Goal: Entertainment & Leisure: Consume media (video, audio)

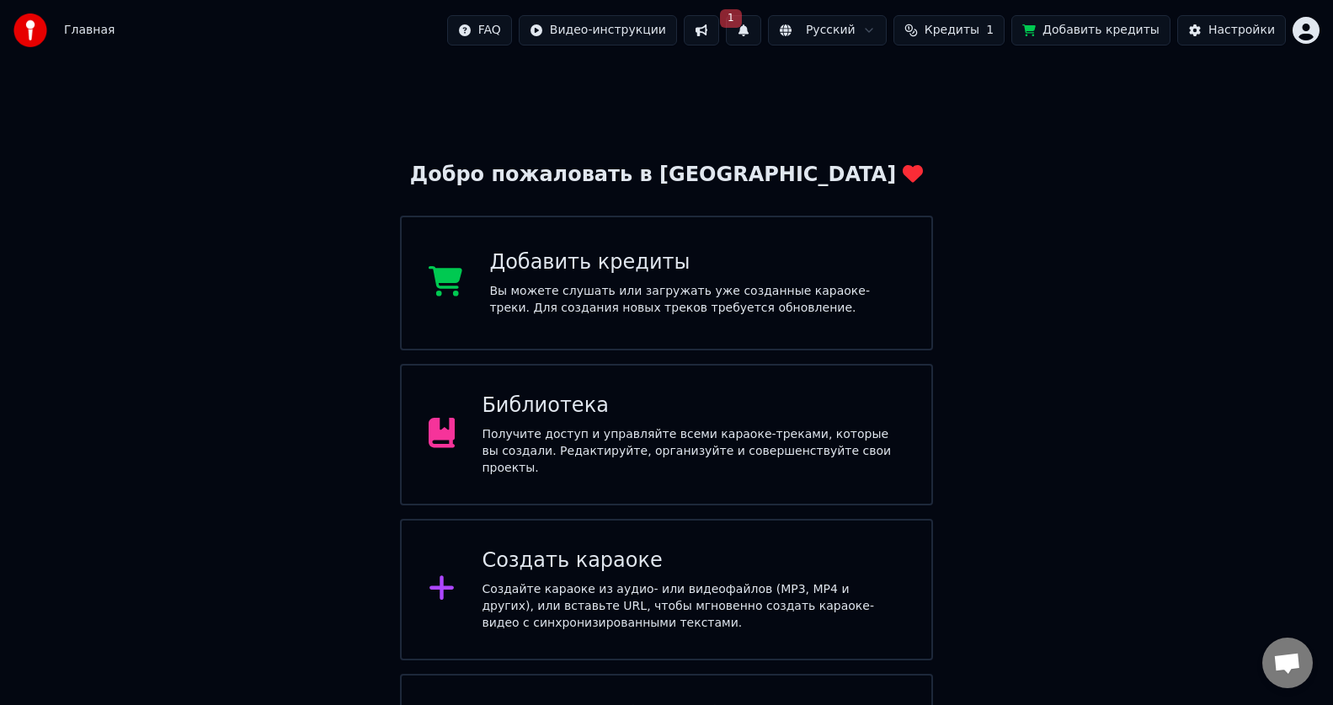
click at [557, 427] on div "Библиотека Получите доступ и управляйте всеми караоке-треками, которые вы созда…" at bounding box center [693, 435] width 423 height 84
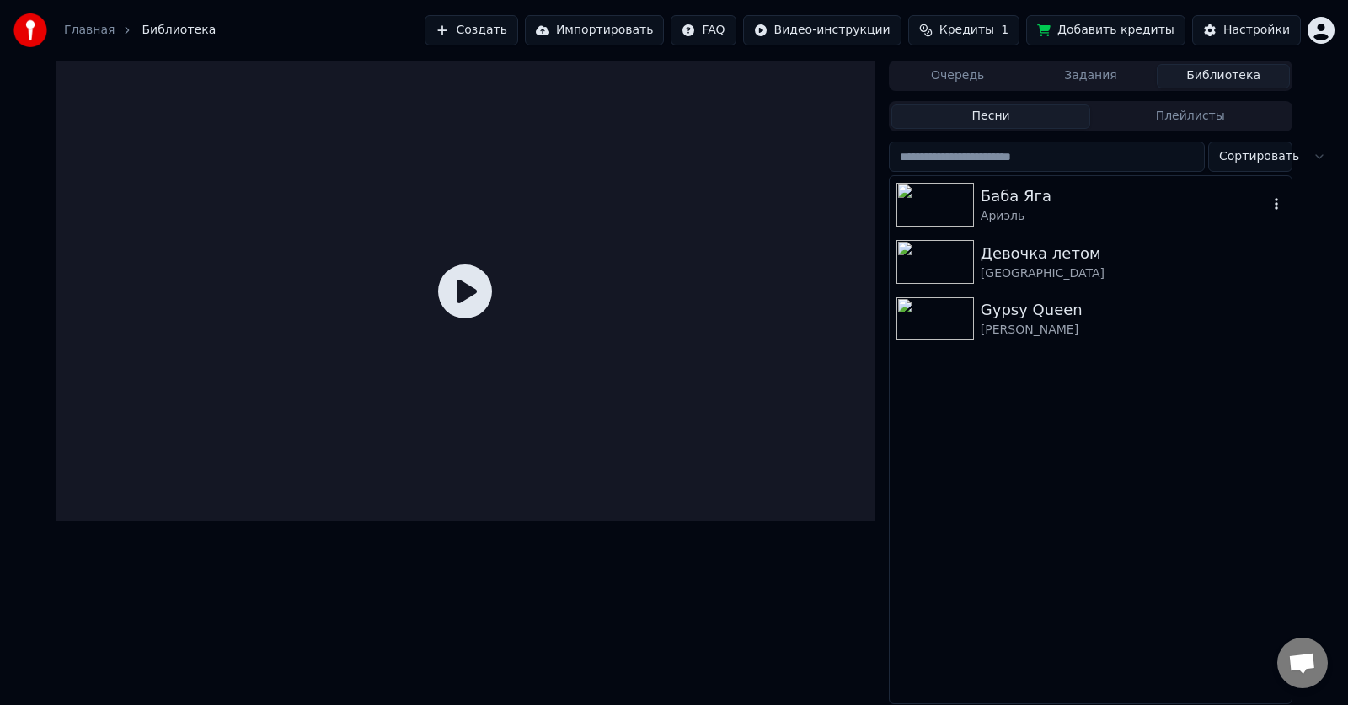
click at [958, 205] on img at bounding box center [934, 205] width 77 height 44
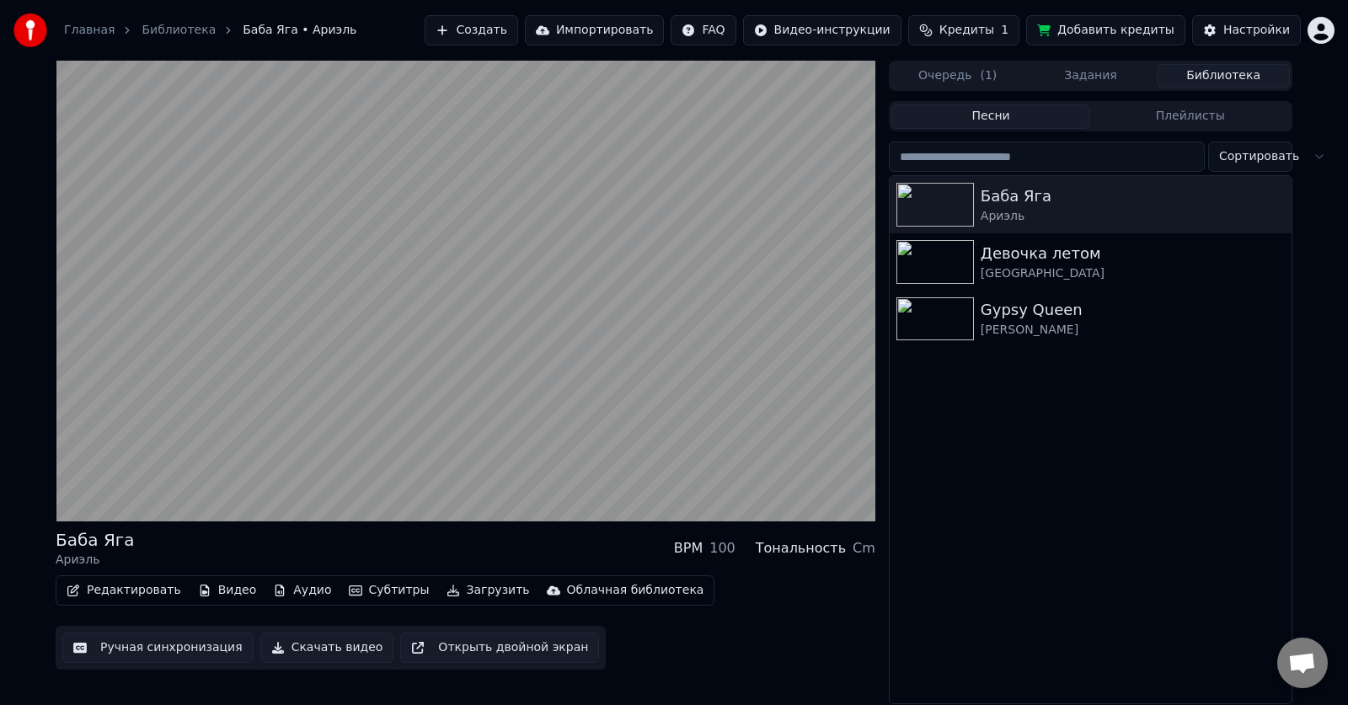
click at [147, 646] on button "Ручная синхронизация" at bounding box center [157, 648] width 191 height 30
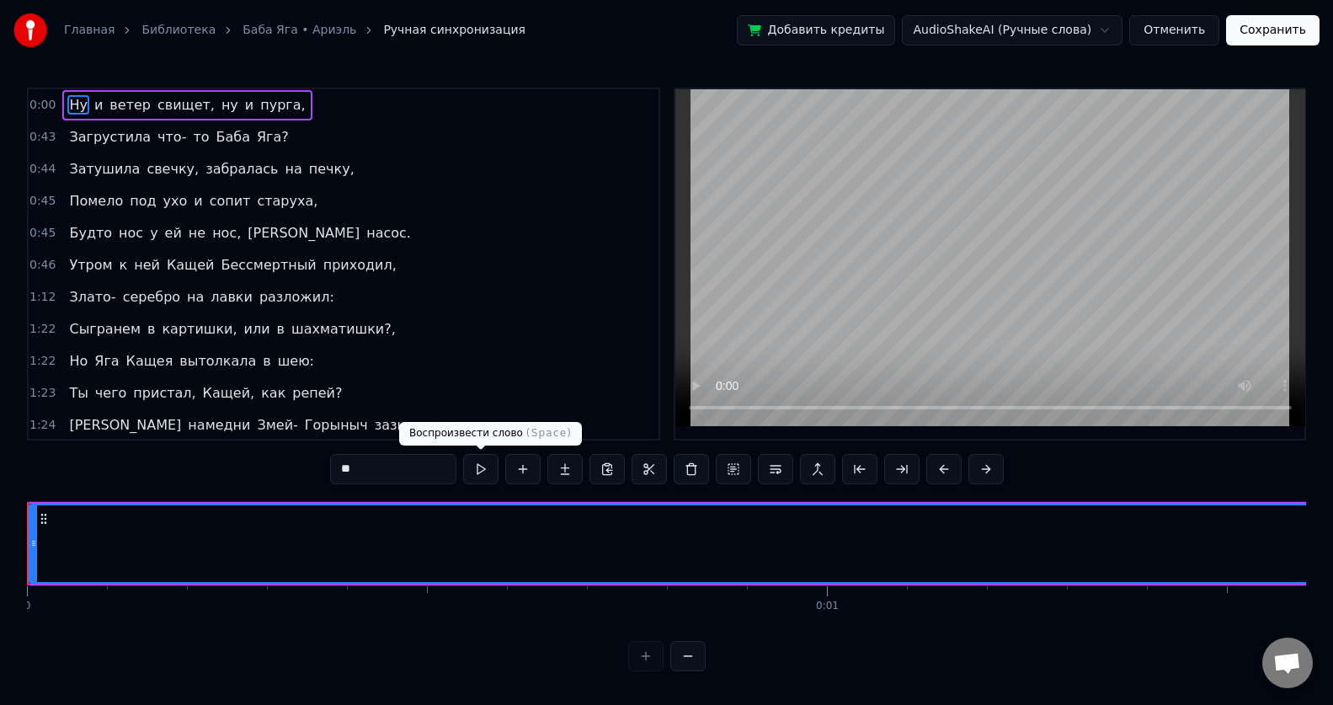
click at [480, 468] on button at bounding box center [480, 469] width 35 height 30
click at [478, 471] on button at bounding box center [480, 469] width 35 height 30
click at [478, 472] on button at bounding box center [480, 469] width 35 height 30
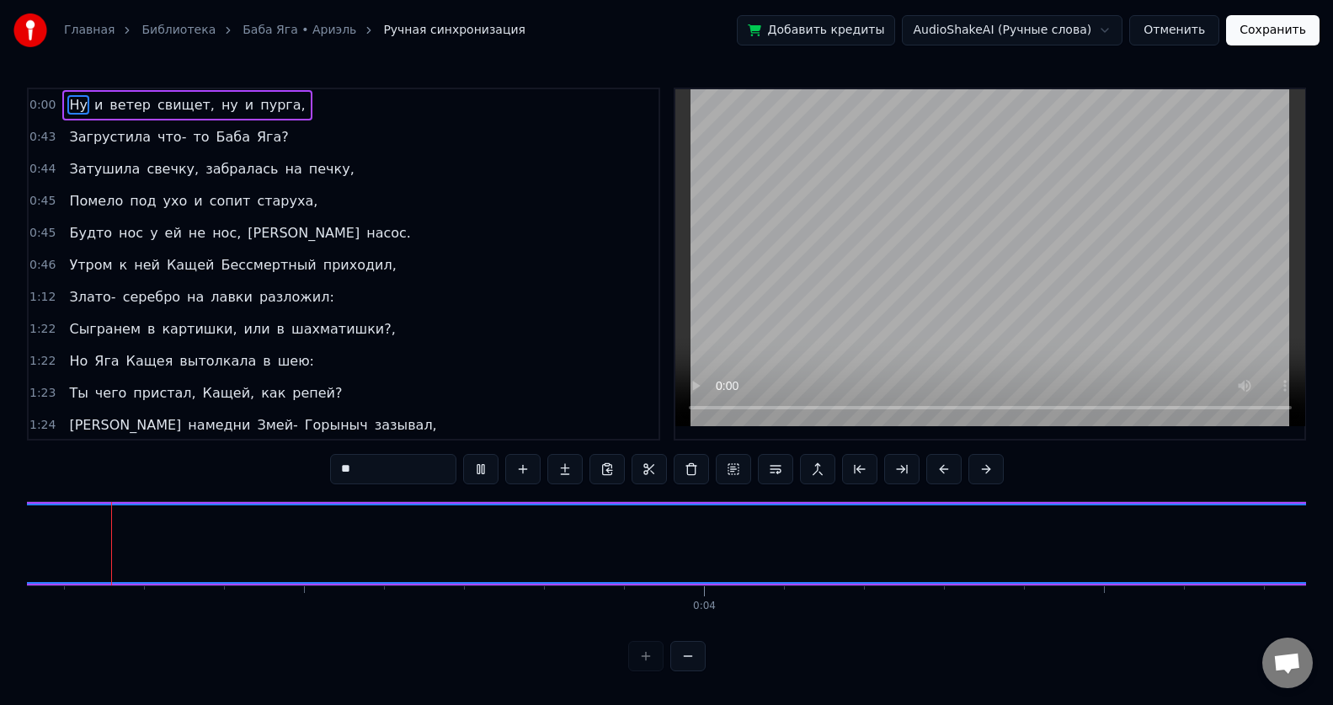
click at [360, 468] on input "**" at bounding box center [393, 469] width 126 height 30
click at [679, 670] on button at bounding box center [687, 656] width 35 height 30
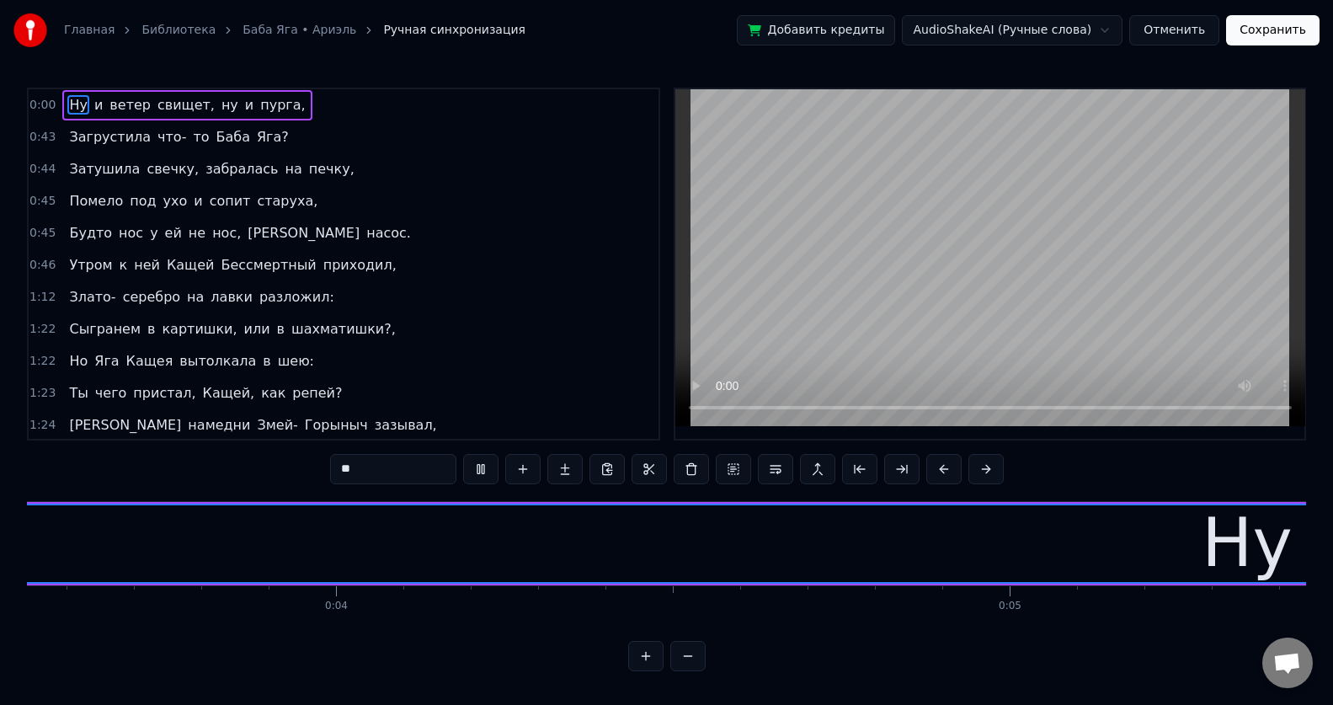
scroll to position [0, 2112]
click at [653, 671] on button at bounding box center [645, 656] width 35 height 30
click at [653, 671] on div at bounding box center [666, 656] width 77 height 30
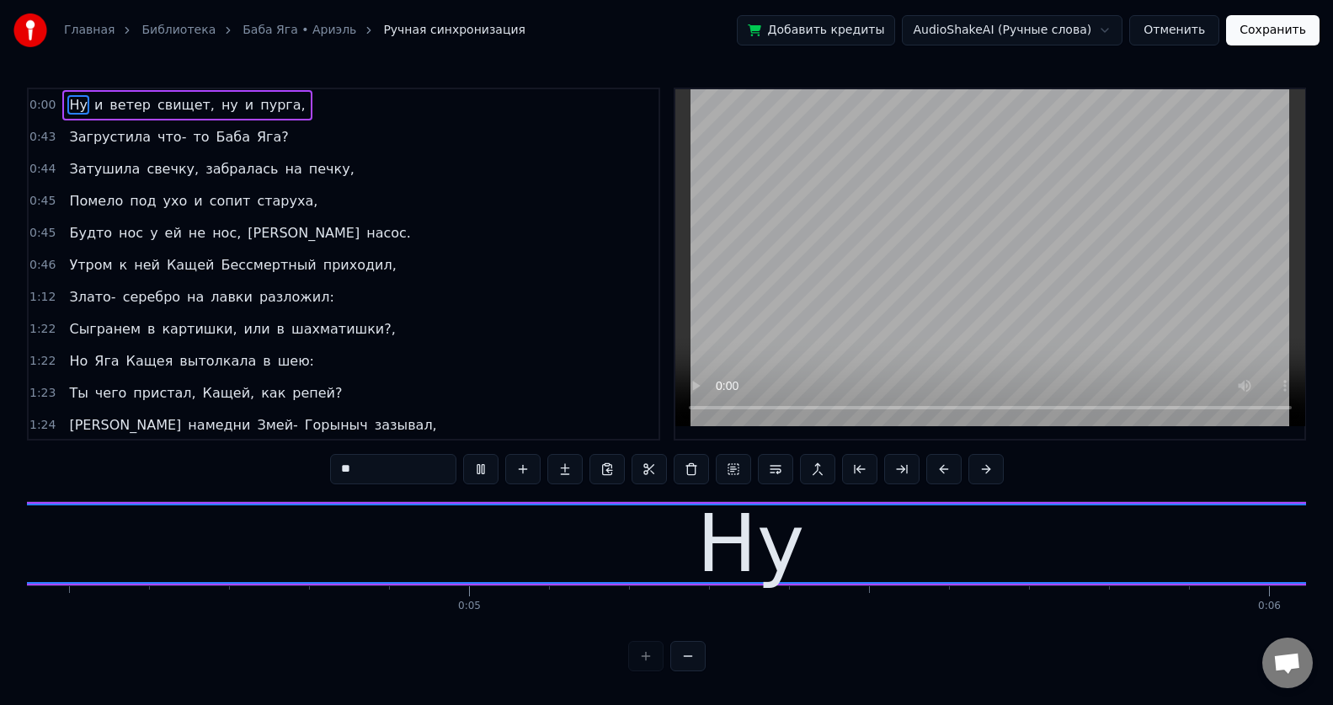
scroll to position [0, 4114]
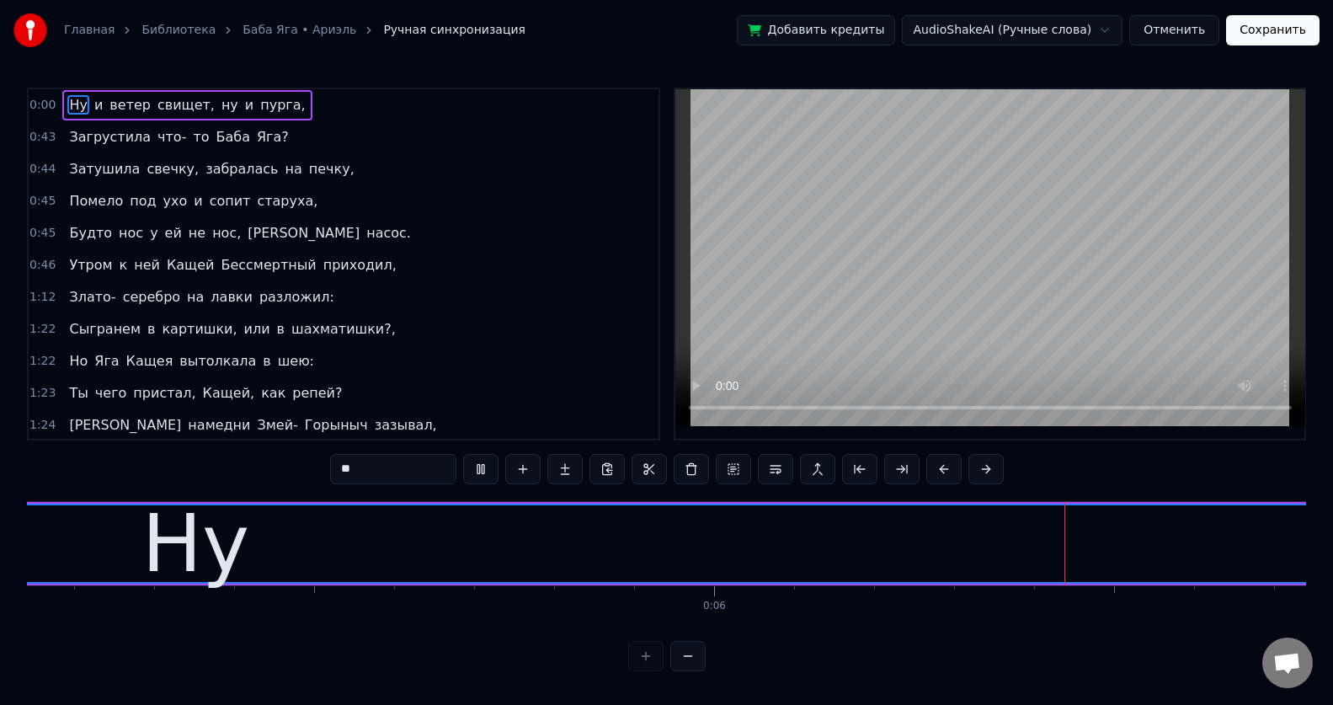
click at [653, 671] on div at bounding box center [666, 656] width 77 height 30
click at [648, 671] on div at bounding box center [666, 656] width 77 height 30
click at [692, 671] on button at bounding box center [687, 656] width 35 height 30
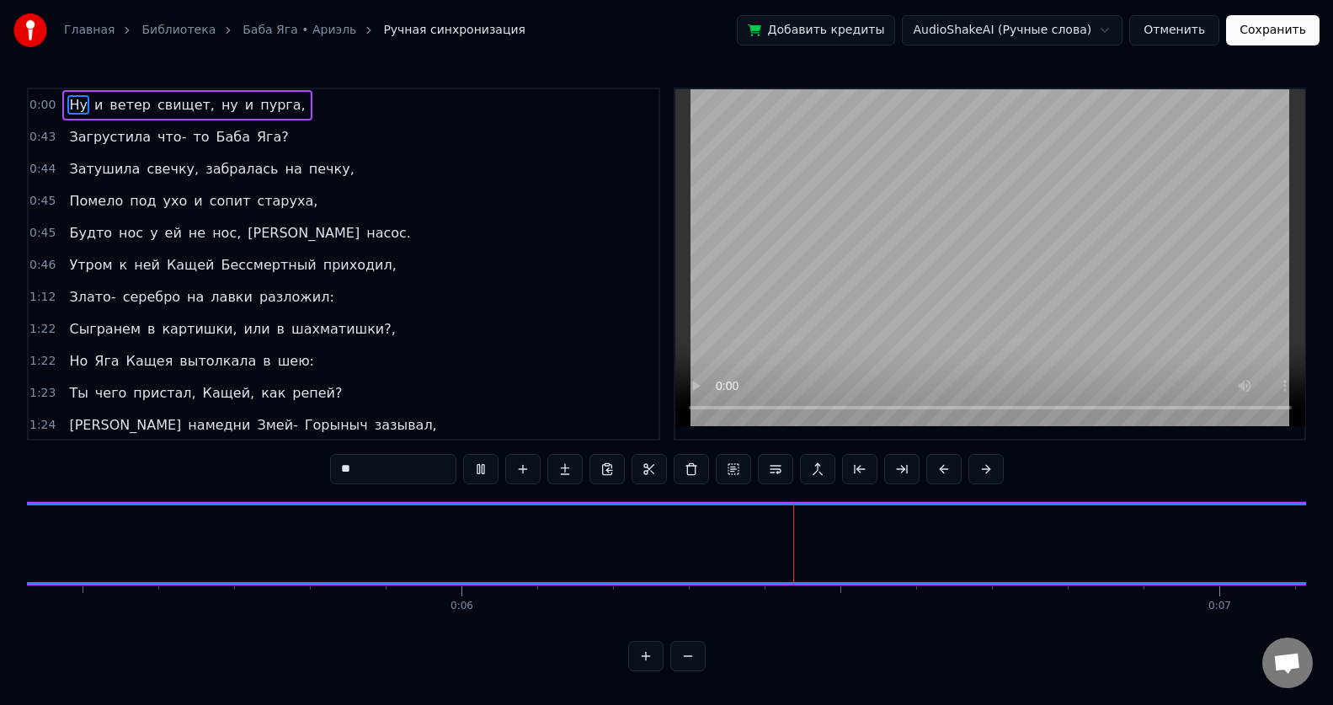
click at [687, 671] on button at bounding box center [687, 656] width 35 height 30
click at [687, 670] on button at bounding box center [687, 656] width 35 height 30
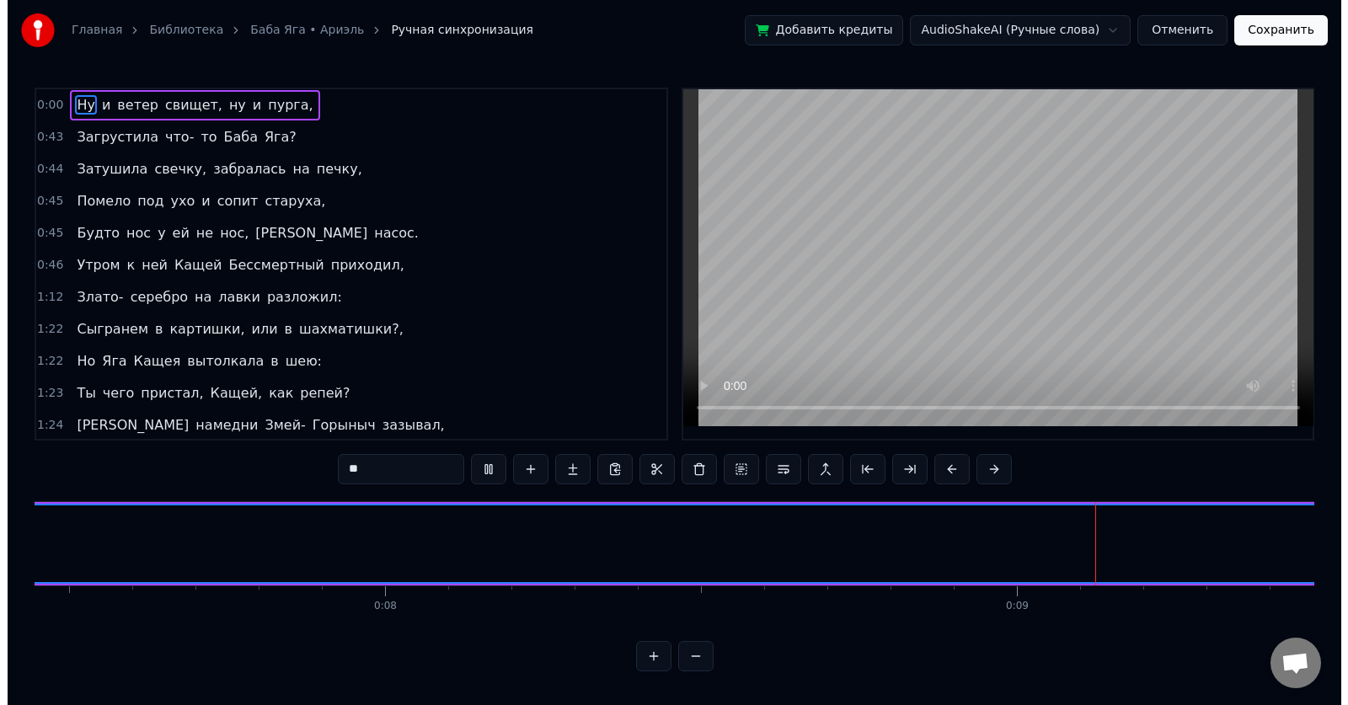
scroll to position [0, 5327]
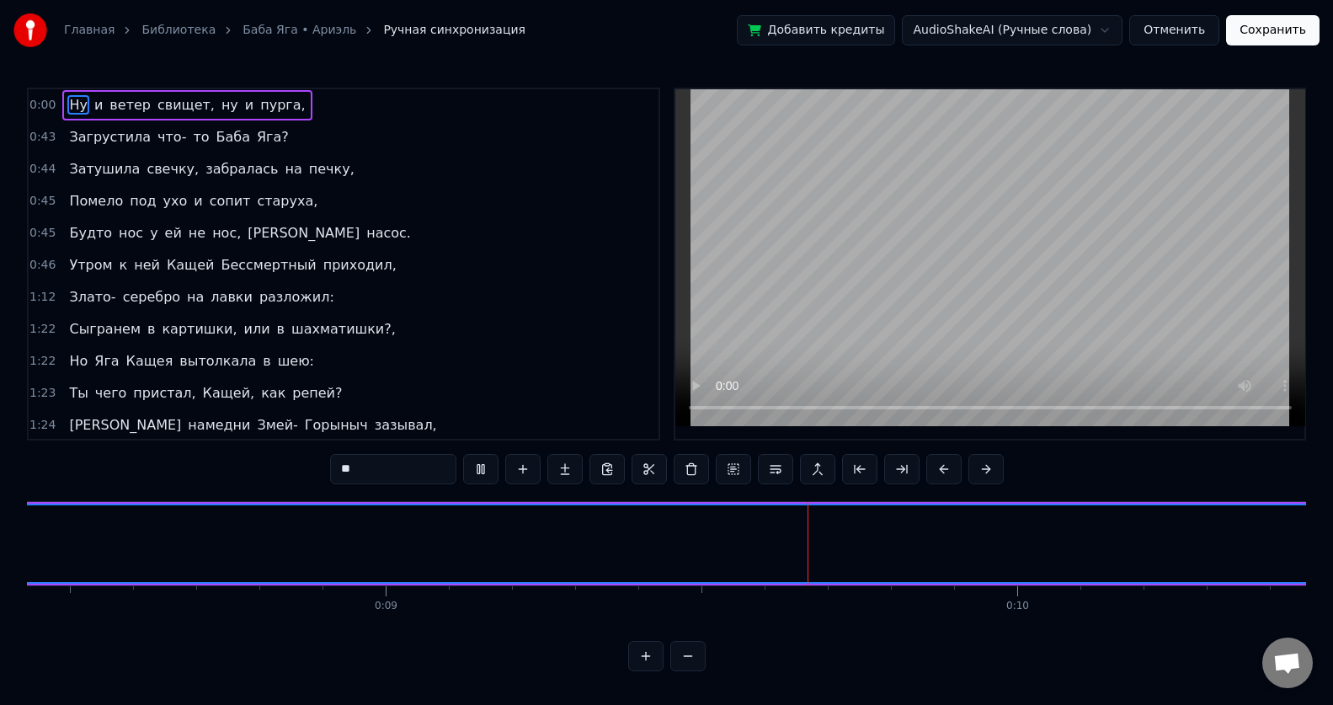
click at [280, 29] on link "Баба Яга • Ариэль" at bounding box center [300, 30] width 114 height 17
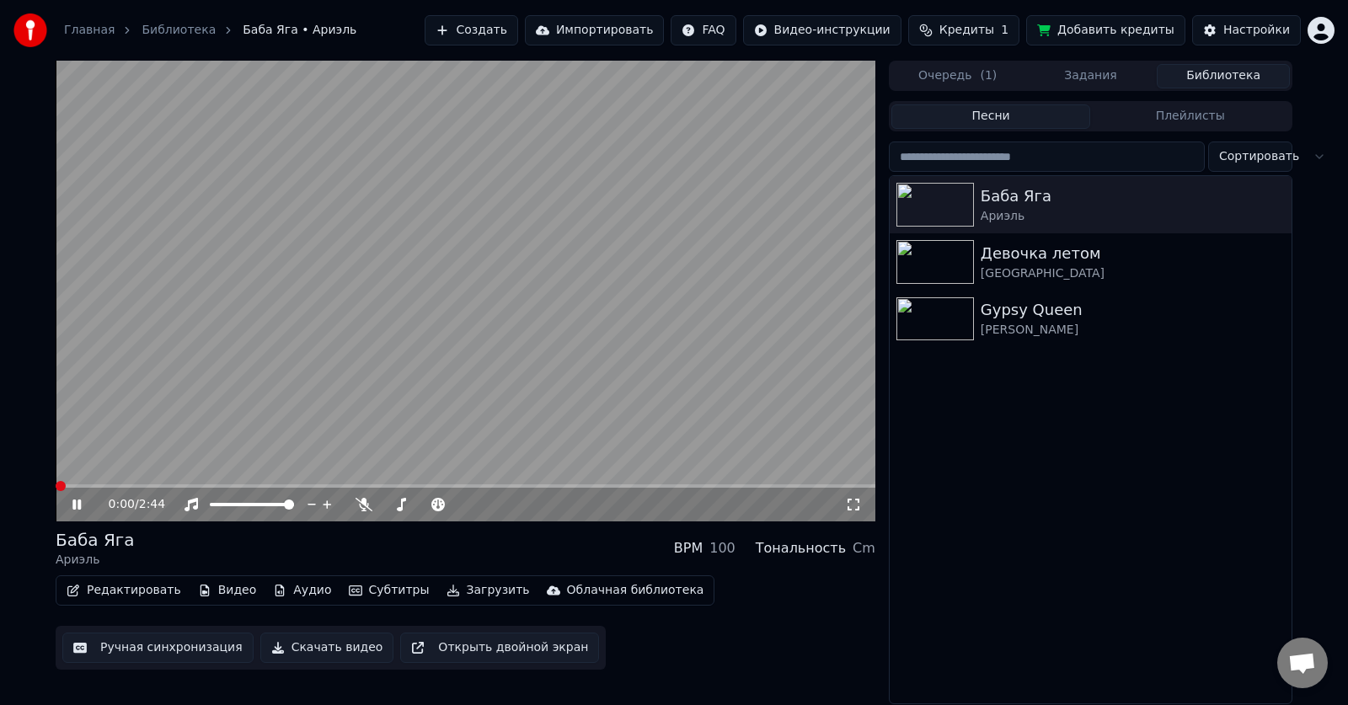
click at [356, 249] on video at bounding box center [466, 291] width 820 height 461
click at [451, 273] on video at bounding box center [466, 291] width 820 height 461
